Goal: Information Seeking & Learning: Learn about a topic

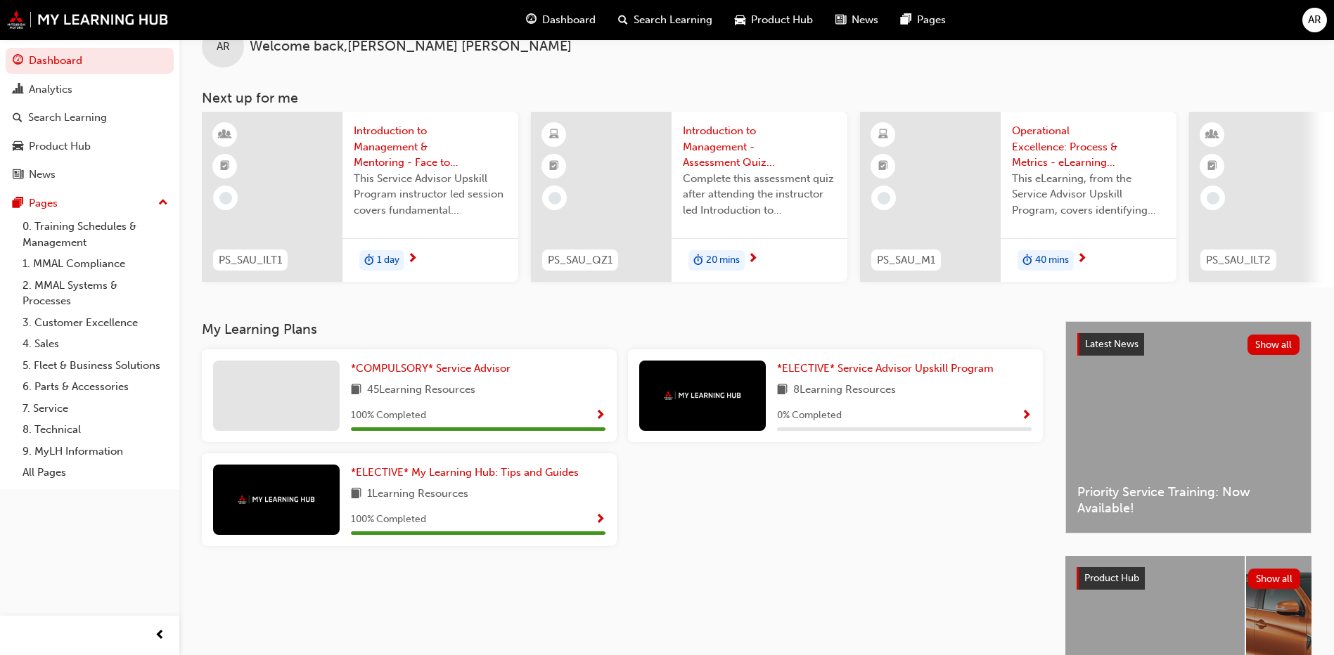
scroll to position [70, 0]
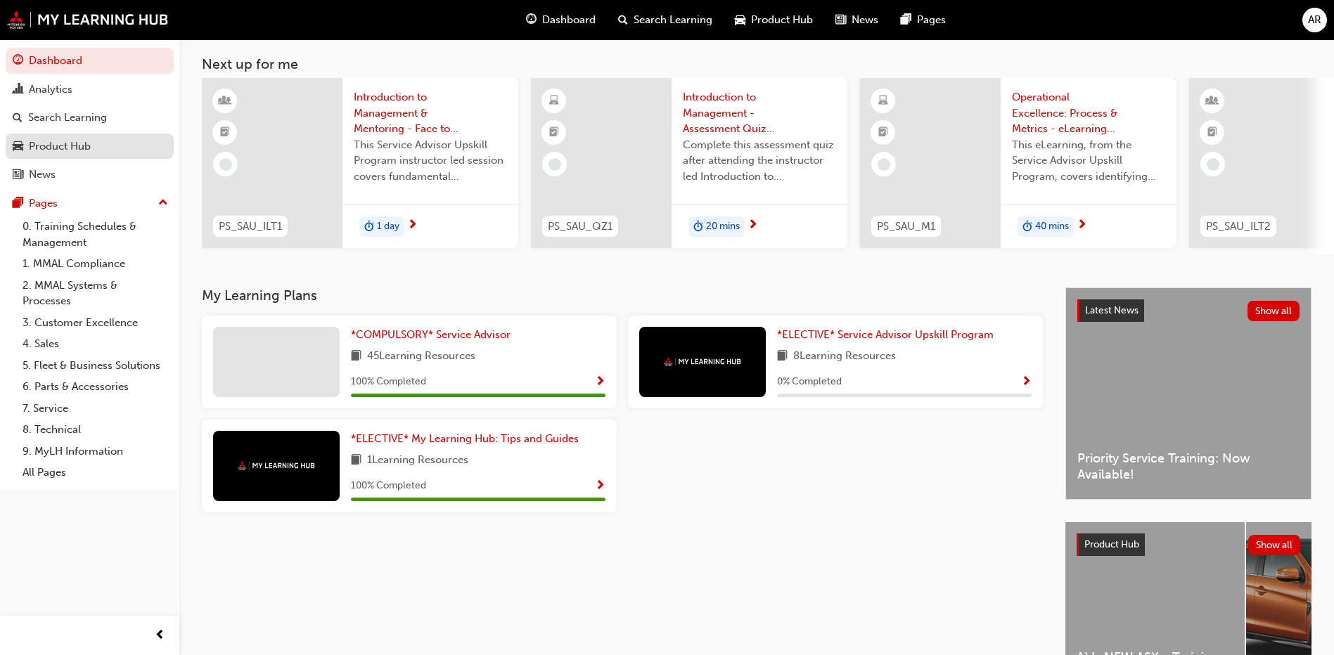
click at [94, 152] on div "Product Hub" at bounding box center [90, 147] width 154 height 18
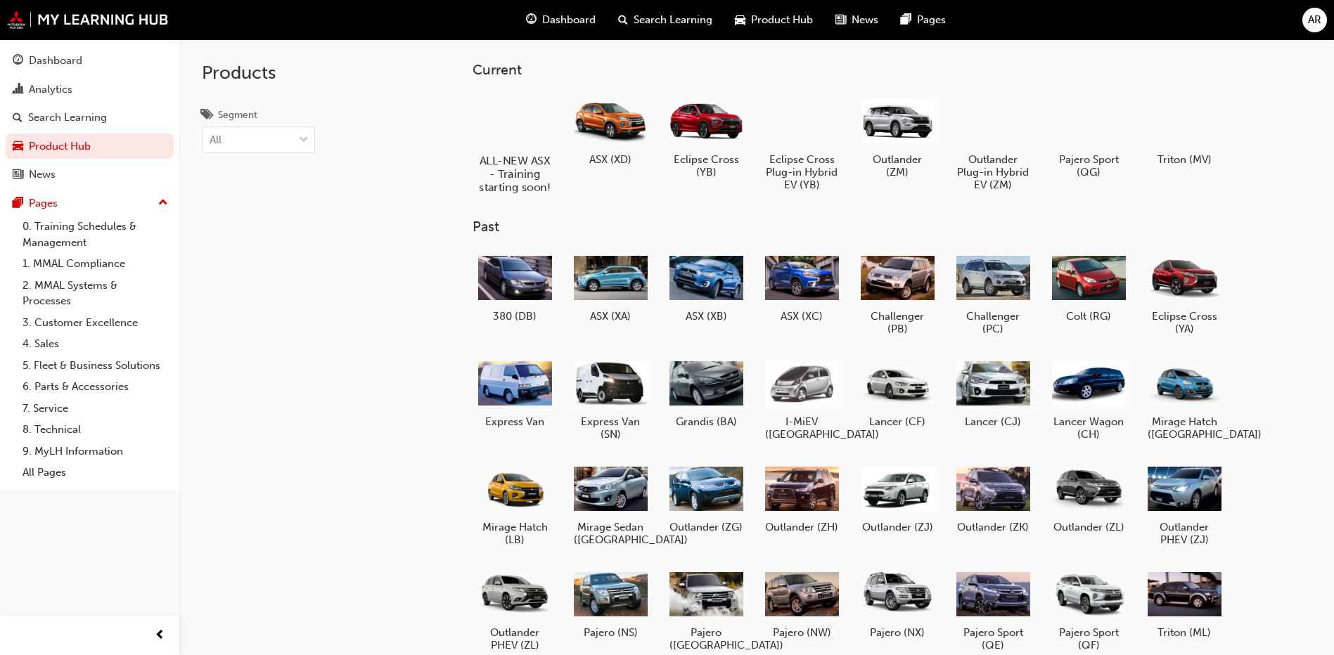
click at [507, 130] on div at bounding box center [515, 120] width 78 height 56
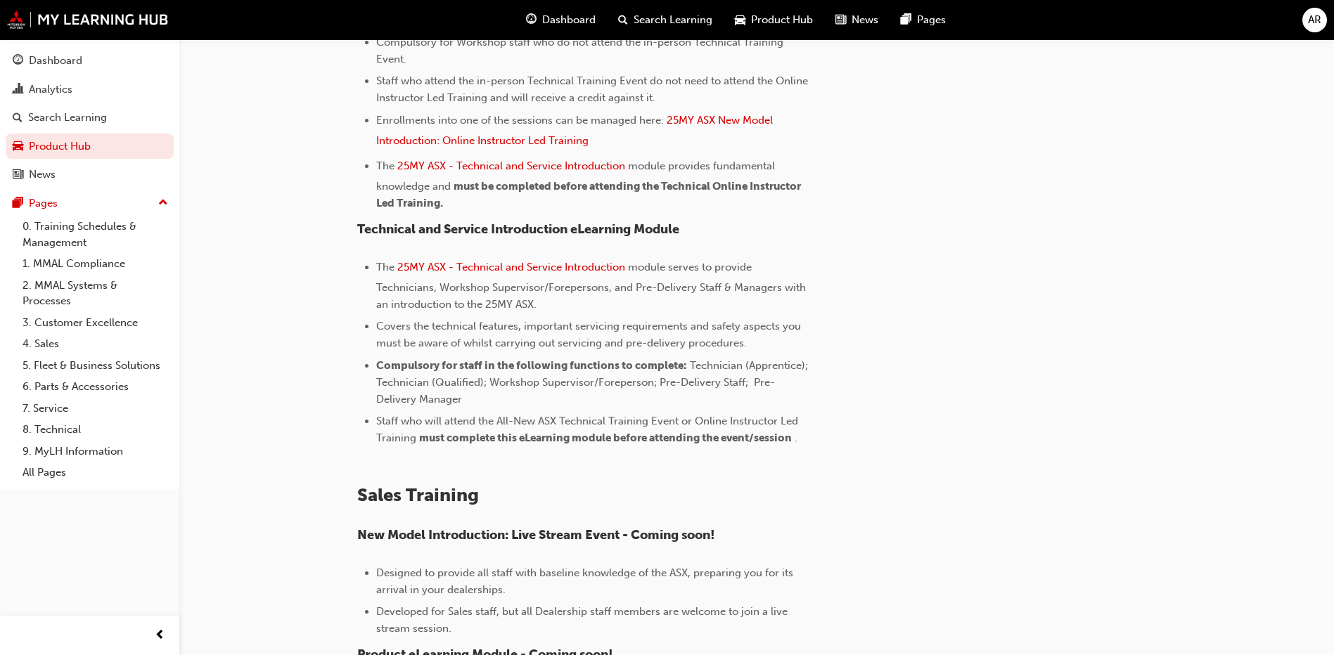
scroll to position [774, 0]
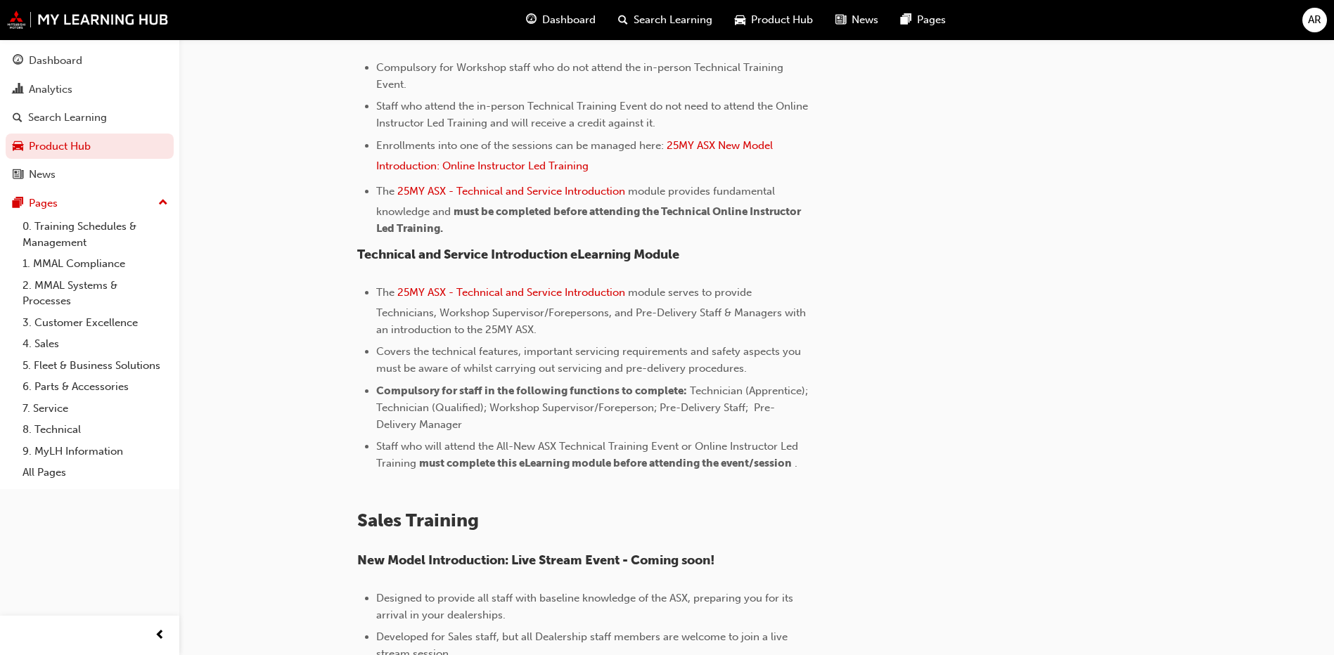
drag, startPoint x: 444, startPoint y: 312, endPoint x: 607, endPoint y: 322, distance: 163.5
click at [607, 322] on li "The 25MY ASX - Technical and Service Introduction module serves to provide Tech…" at bounding box center [595, 311] width 438 height 54
click at [546, 366] on span "Covers the technical features, important servicing requirements and safety aspe…" at bounding box center [590, 360] width 428 height 30
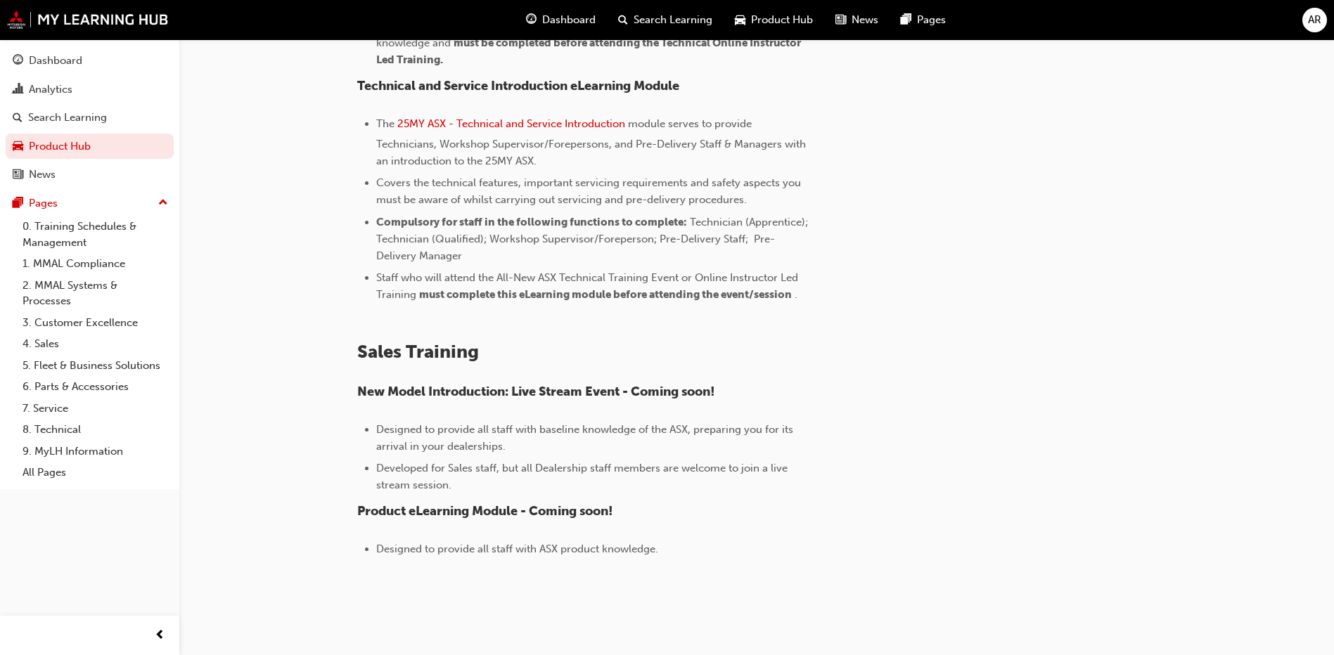
scroll to position [958, 0]
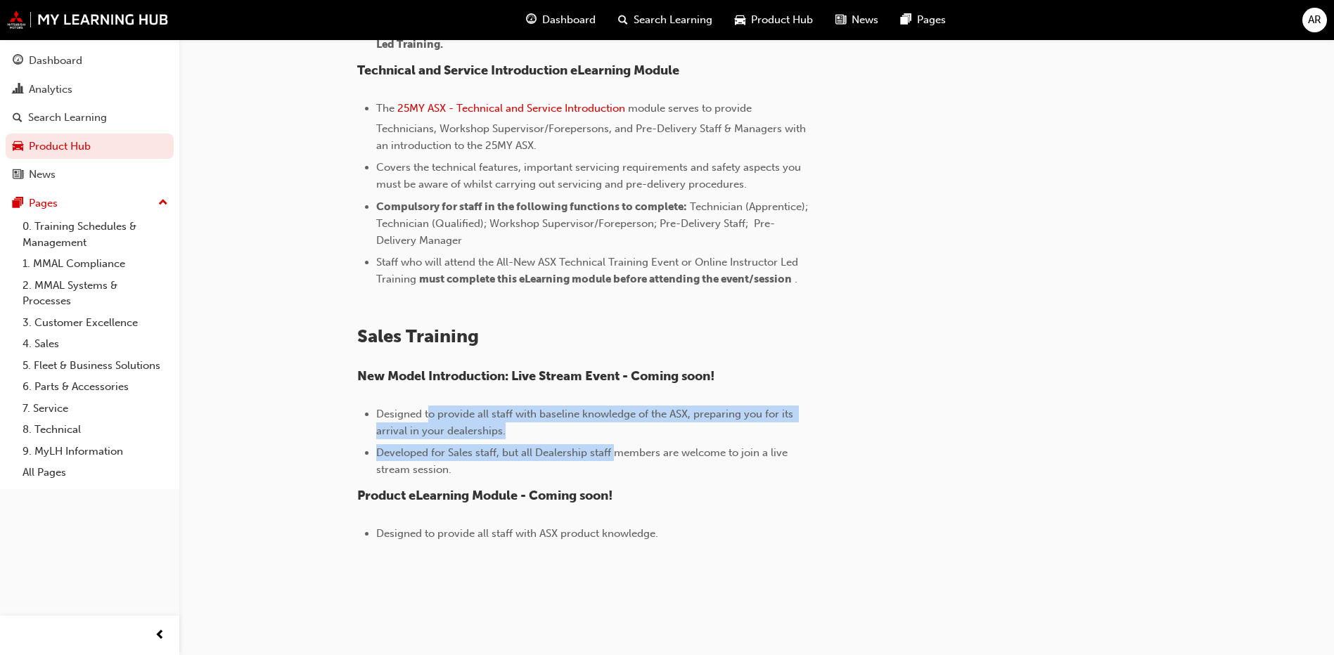
drag, startPoint x: 428, startPoint y: 410, endPoint x: 613, endPoint y: 451, distance: 189.4
click at [613, 451] on ul "Designed to provide all staff with baseline knowledge of the ASX, preparing you…" at bounding box center [585, 442] width 457 height 73
click at [613, 452] on span "Developed for Sales staff, but all Dealership staff members are welcome to join…" at bounding box center [583, 462] width 414 height 30
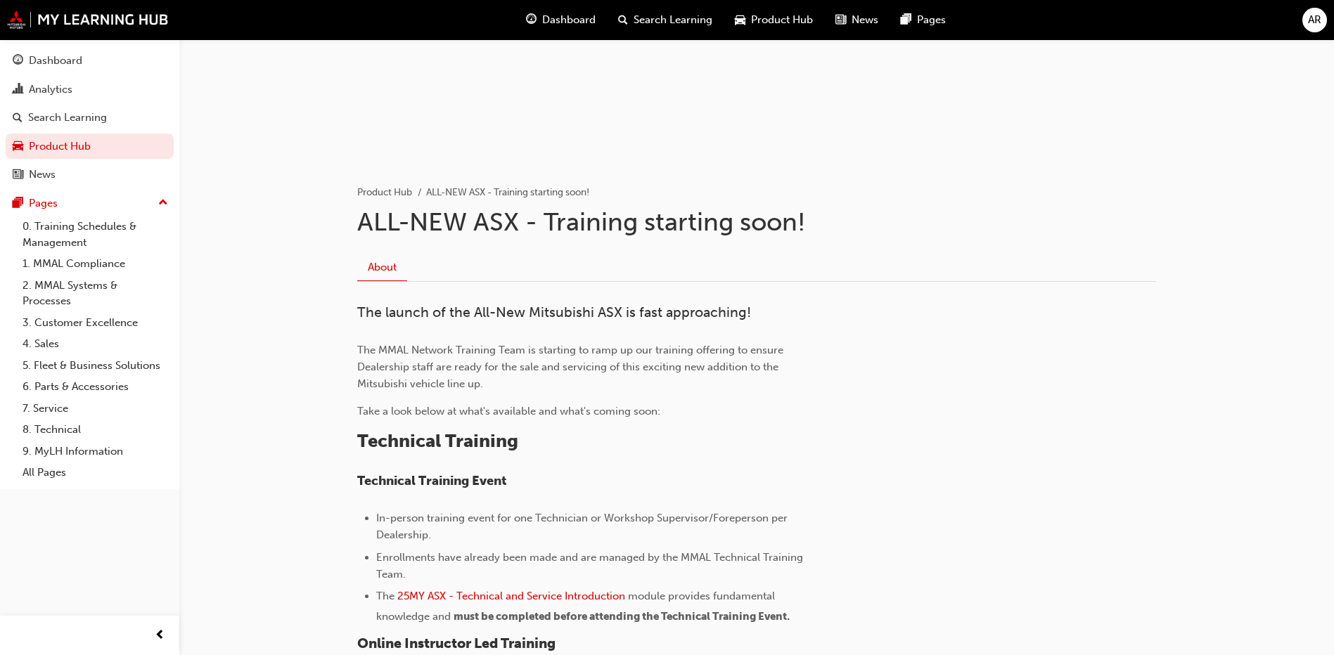
scroll to position [0, 0]
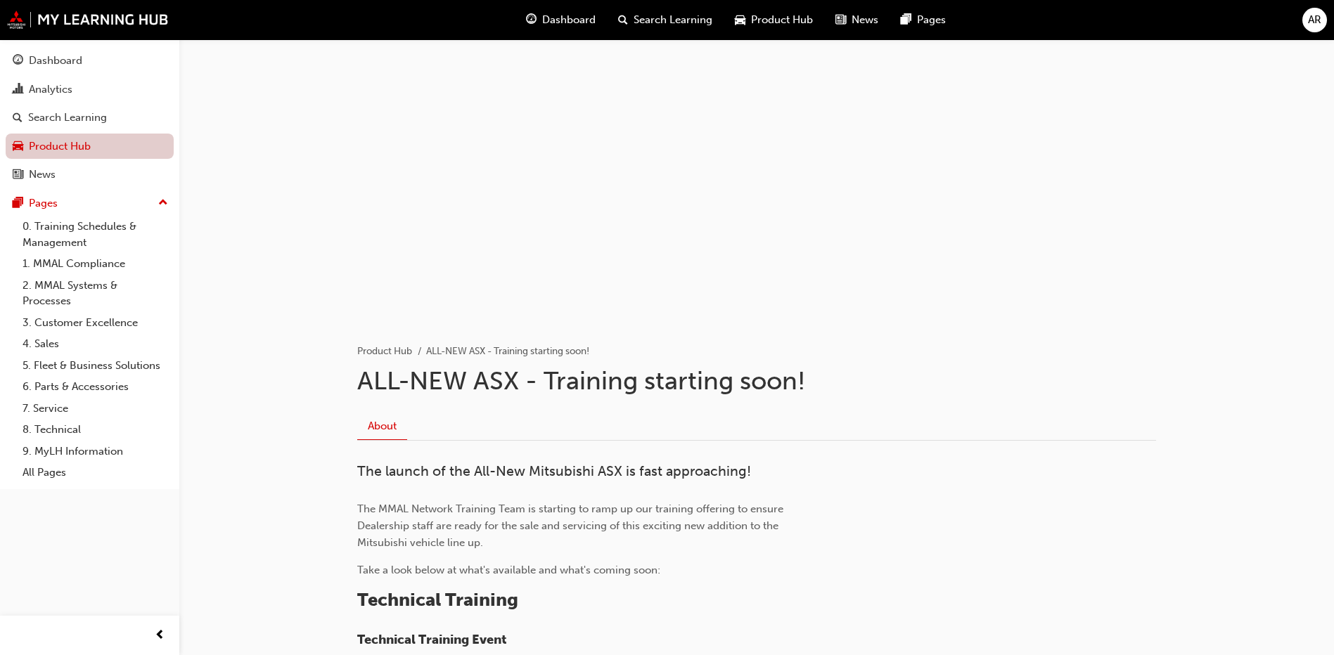
click at [53, 139] on link "Product Hub" at bounding box center [90, 147] width 168 height 26
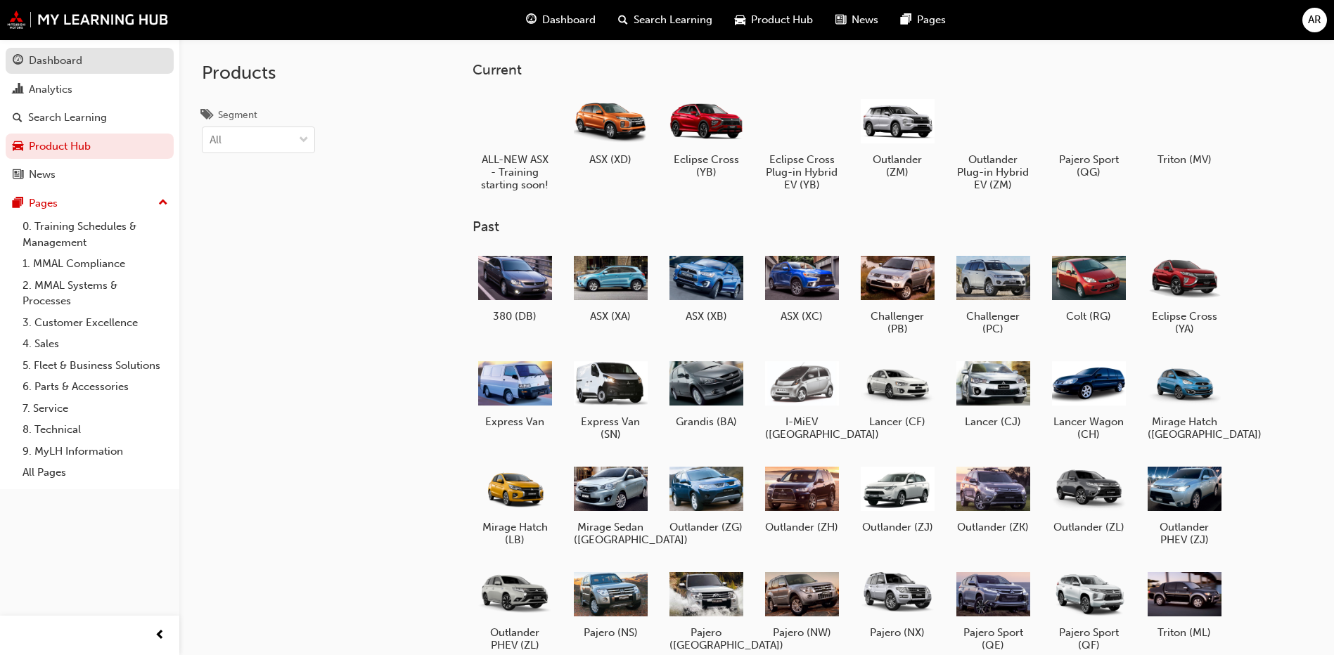
click at [87, 56] on div "Dashboard" at bounding box center [90, 61] width 154 height 18
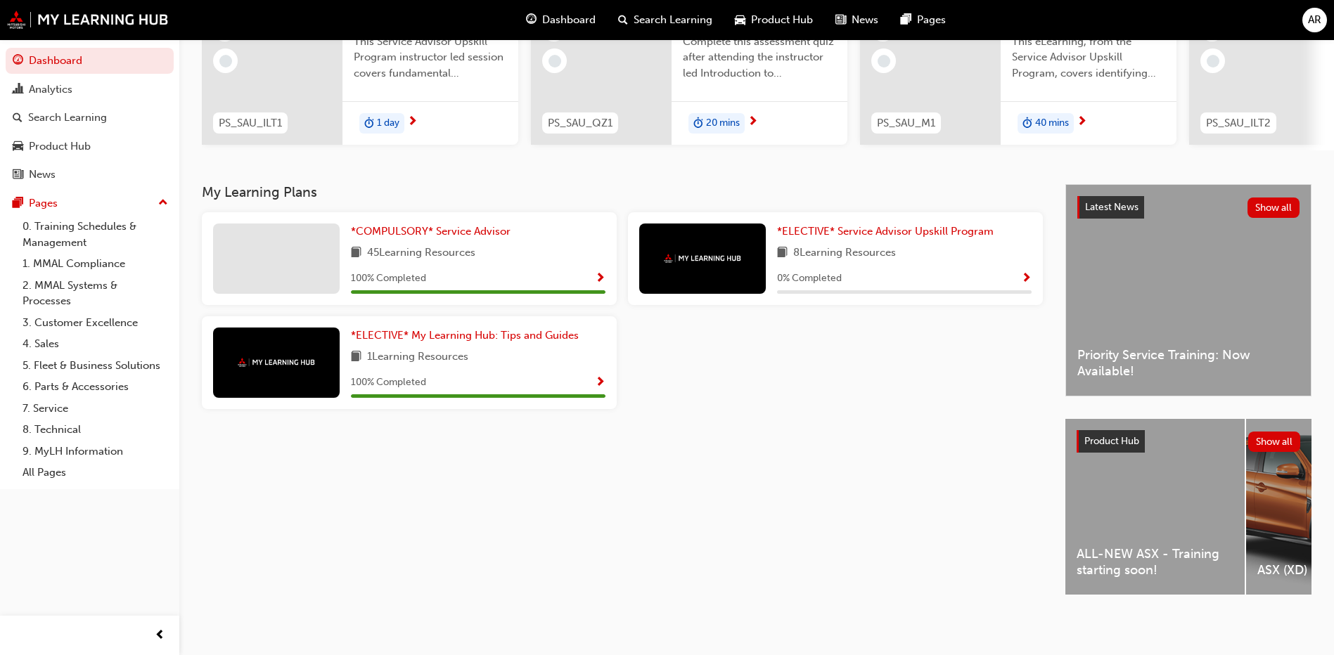
scroll to position [185, 0]
click at [1215, 305] on div "Latest News Show all Priority Service Training: Now Available!" at bounding box center [1188, 290] width 245 height 211
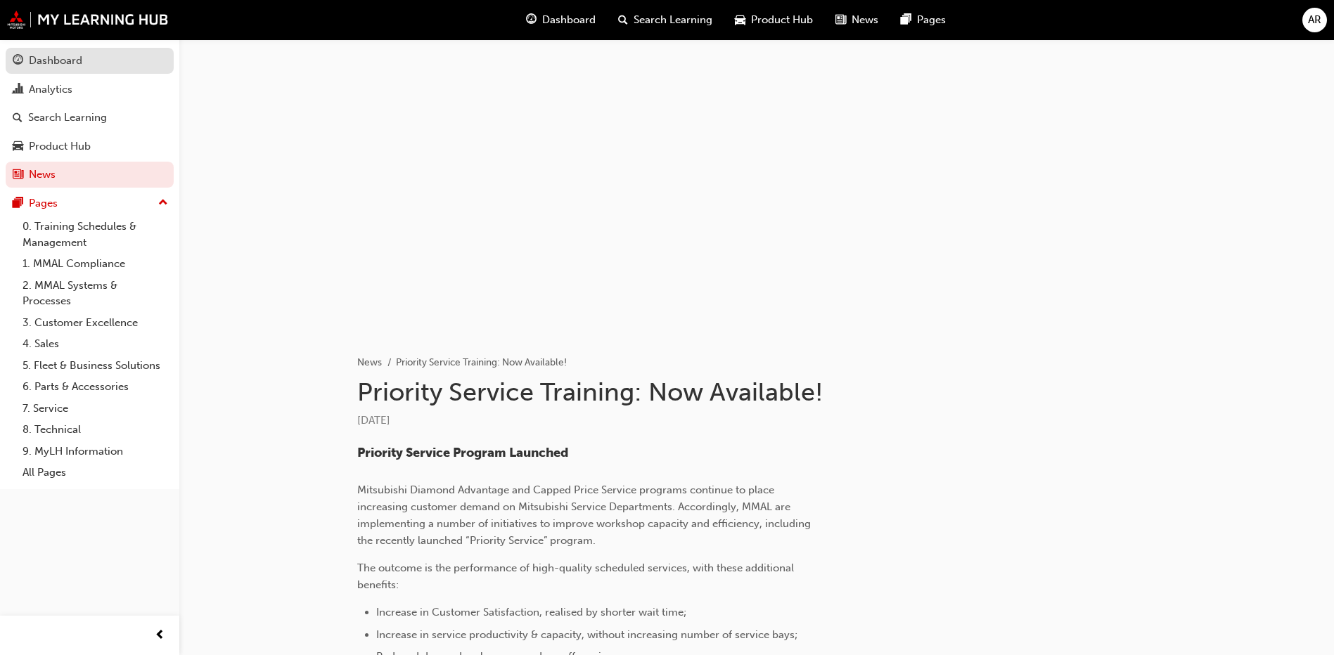
click at [63, 65] on div "Dashboard" at bounding box center [55, 61] width 53 height 16
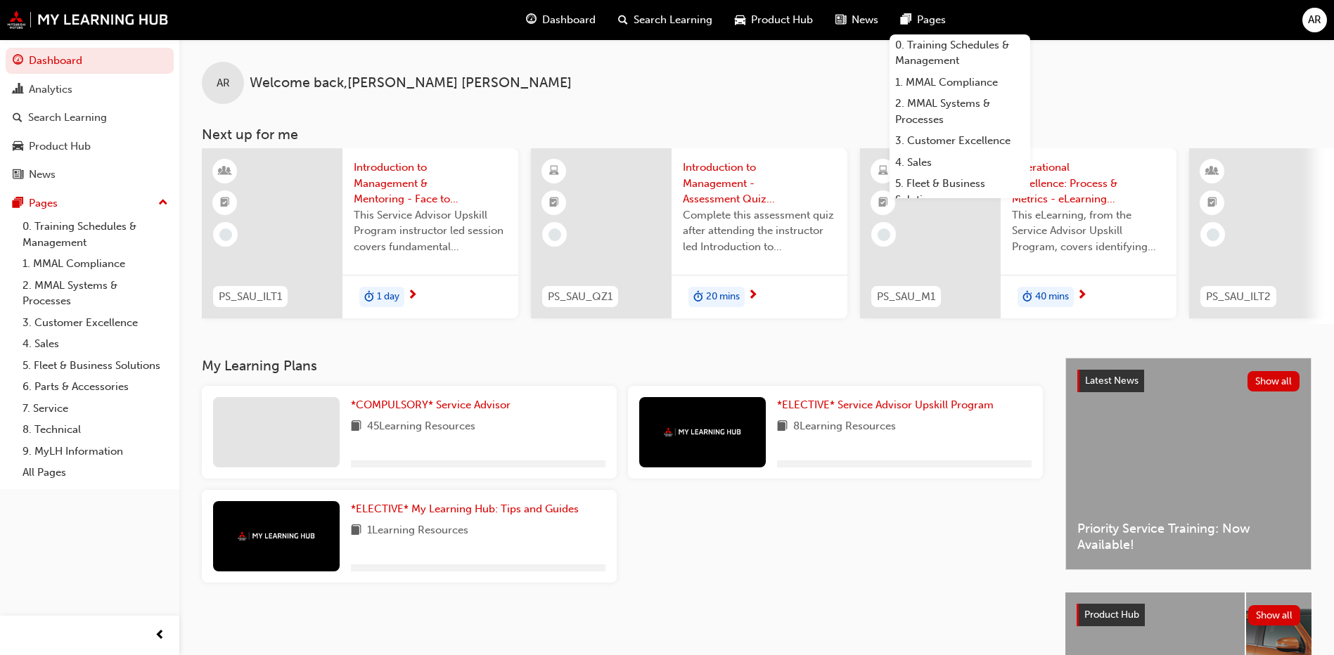
click at [924, 21] on span "Pages" at bounding box center [931, 20] width 29 height 16
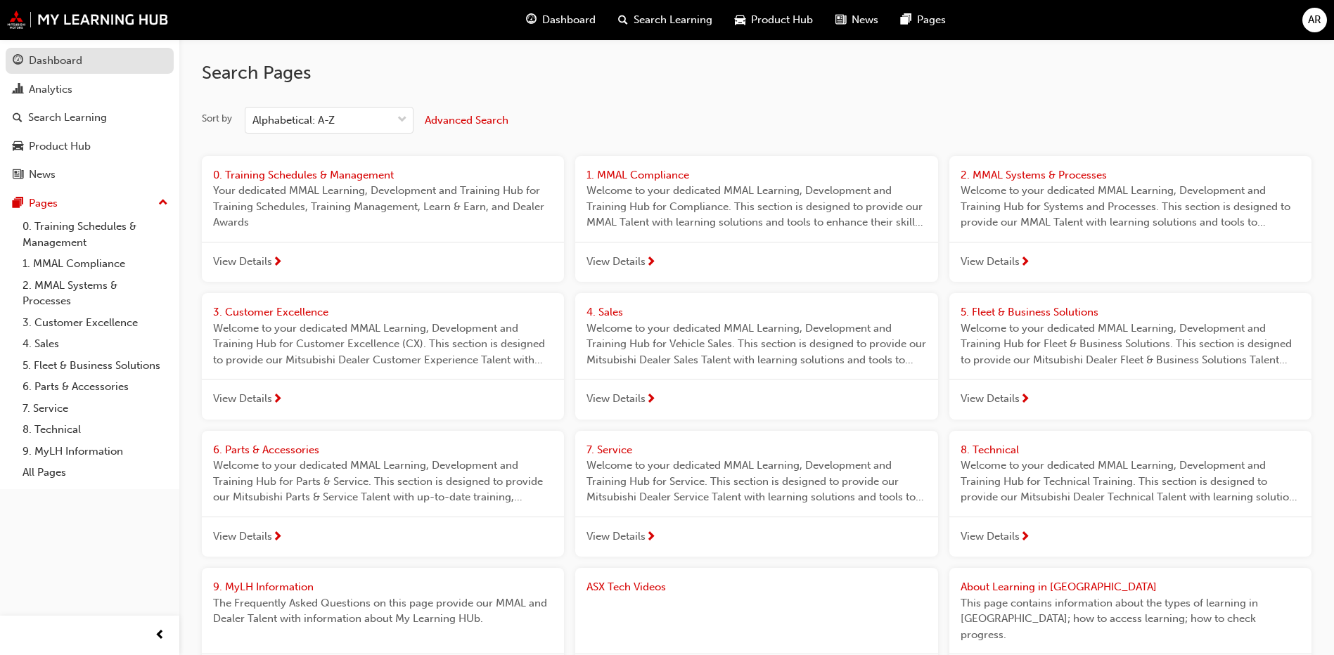
click at [112, 58] on div "Dashboard" at bounding box center [90, 61] width 154 height 18
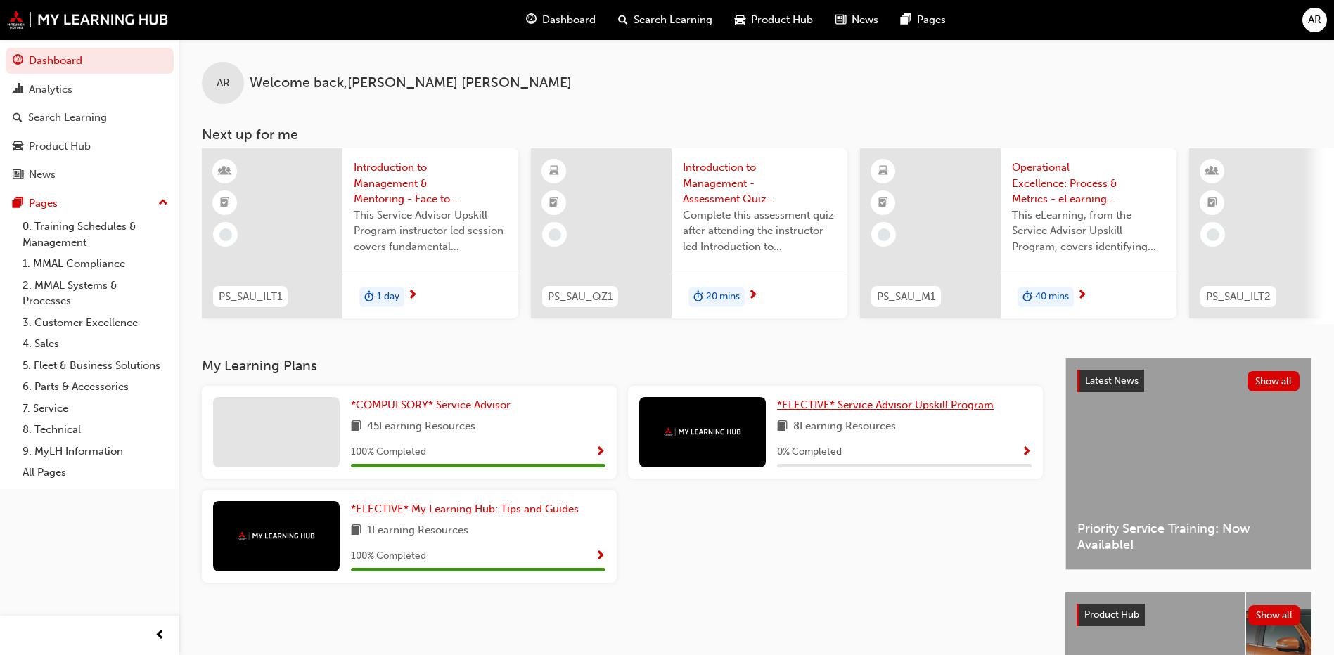
click at [843, 411] on span "*ELECTIVE* Service Advisor Upskill Program" at bounding box center [885, 405] width 217 height 13
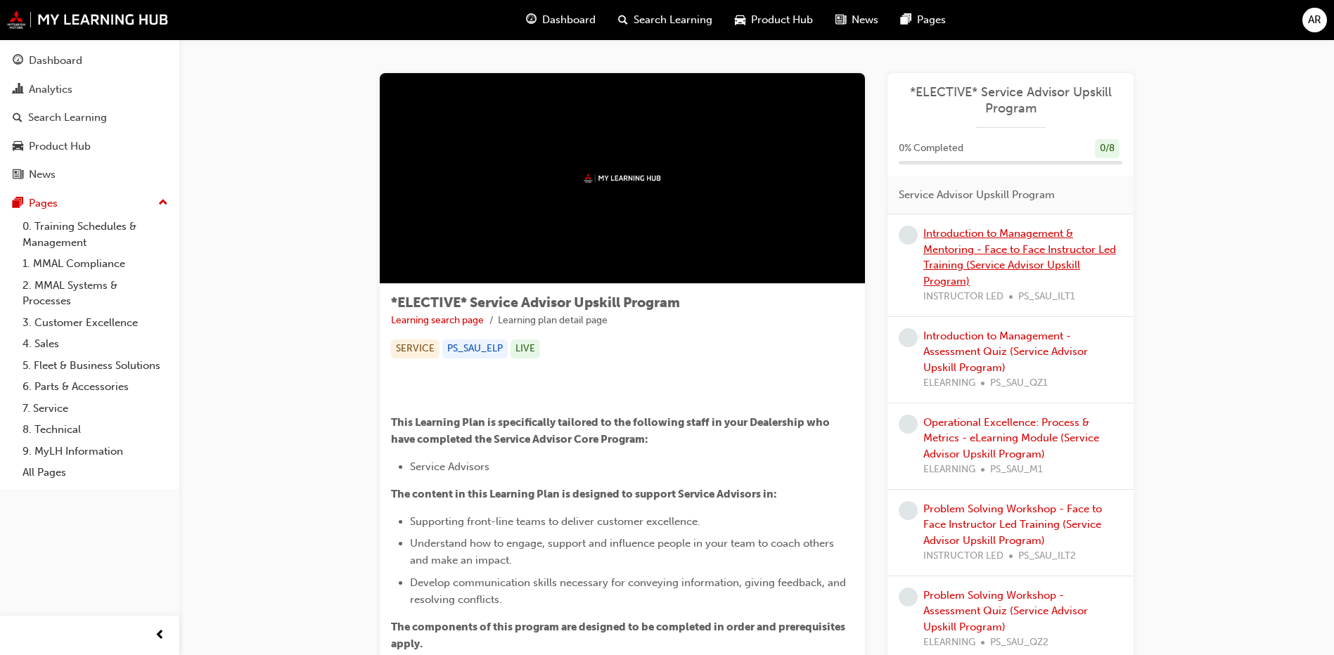
click at [1012, 235] on link "Introduction to Management & Mentoring - Face to Face Instructor Led Training (…" at bounding box center [1019, 257] width 193 height 60
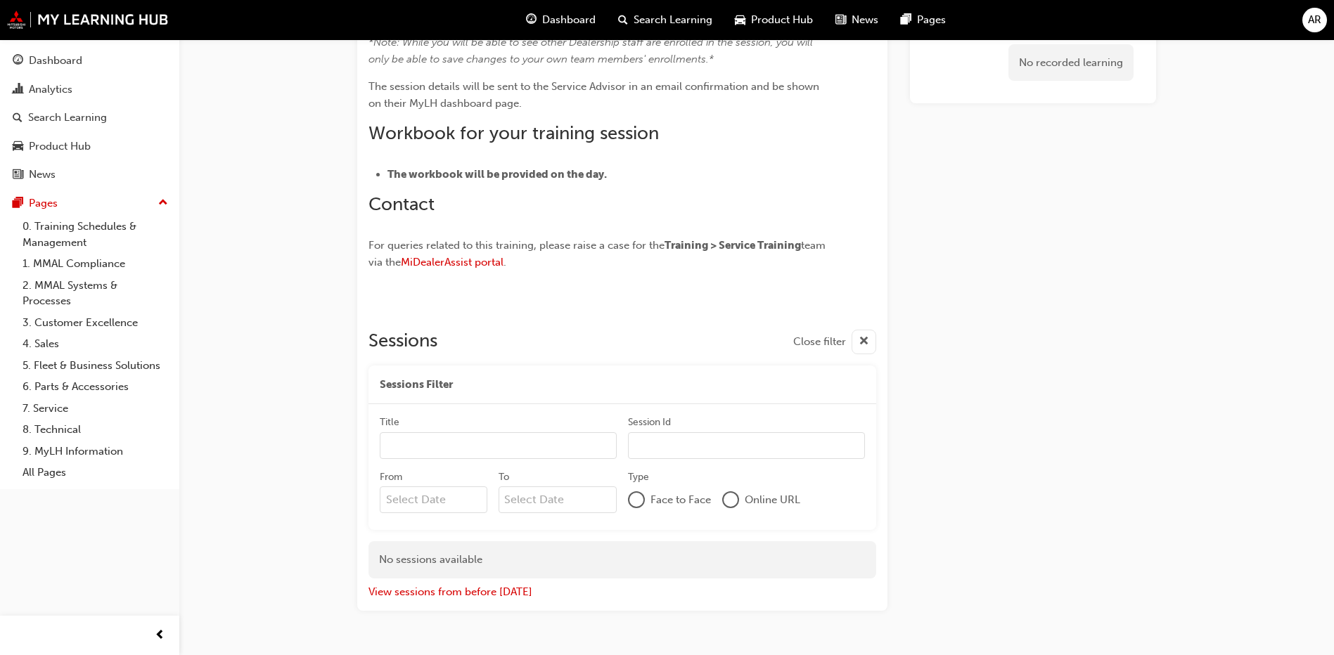
scroll to position [954, 0]
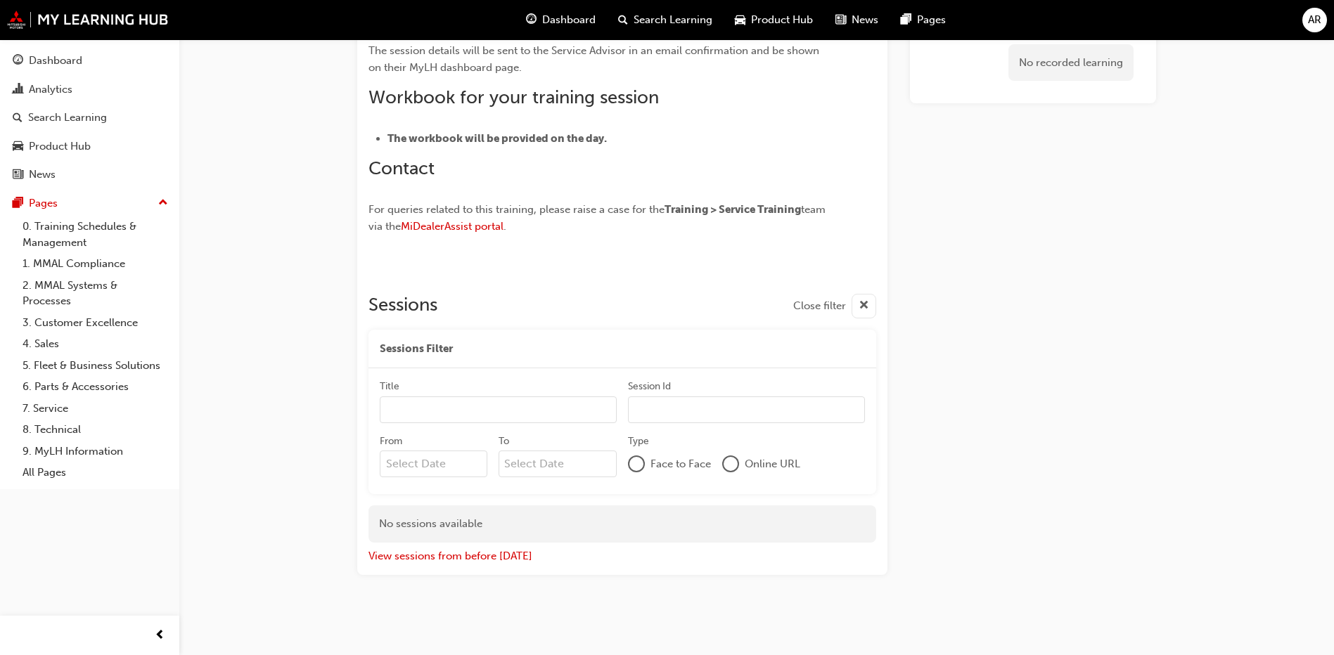
click at [861, 307] on span "cross-icon" at bounding box center [864, 306] width 11 height 18
